Goal: Check status: Check status

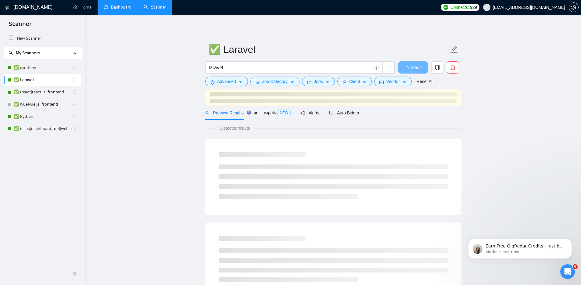
click at [115, 7] on link "Dashboard" at bounding box center [118, 7] width 28 height 5
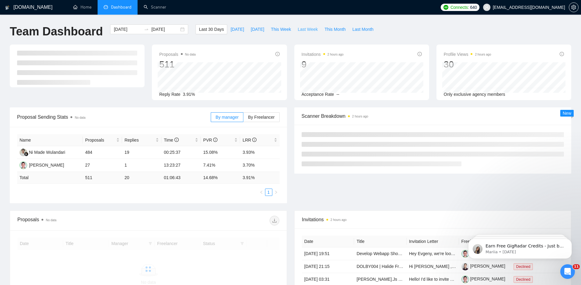
click at [309, 27] on span "Last Week" at bounding box center [308, 29] width 20 height 7
type input "[DATE]"
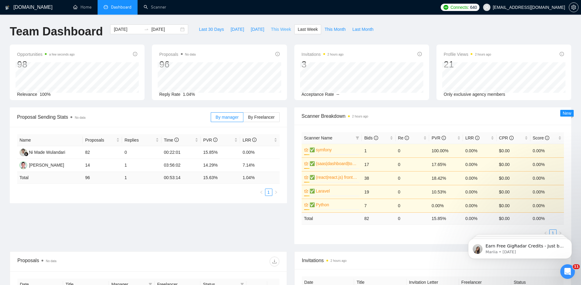
click at [283, 30] on span "This Week" at bounding box center [281, 29] width 20 height 7
type input "[DATE]"
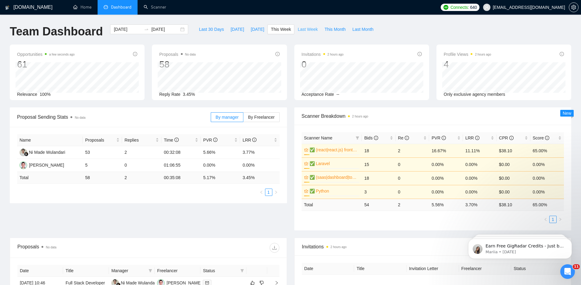
click at [313, 30] on span "Last Week" at bounding box center [308, 29] width 20 height 7
type input "[DATE]"
